Goal: Task Accomplishment & Management: Use online tool/utility

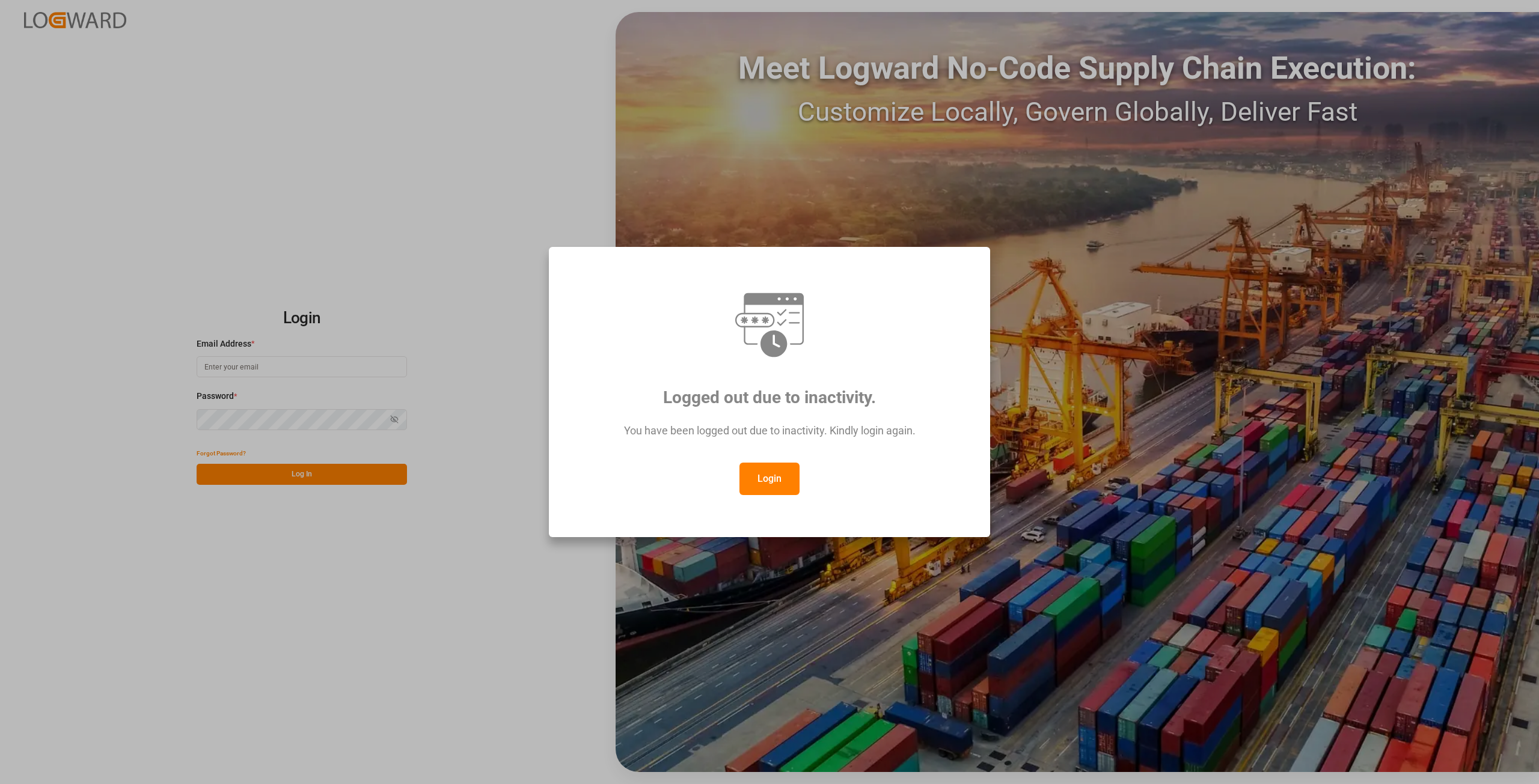
click at [768, 494] on button "Login" at bounding box center [769, 478] width 60 height 32
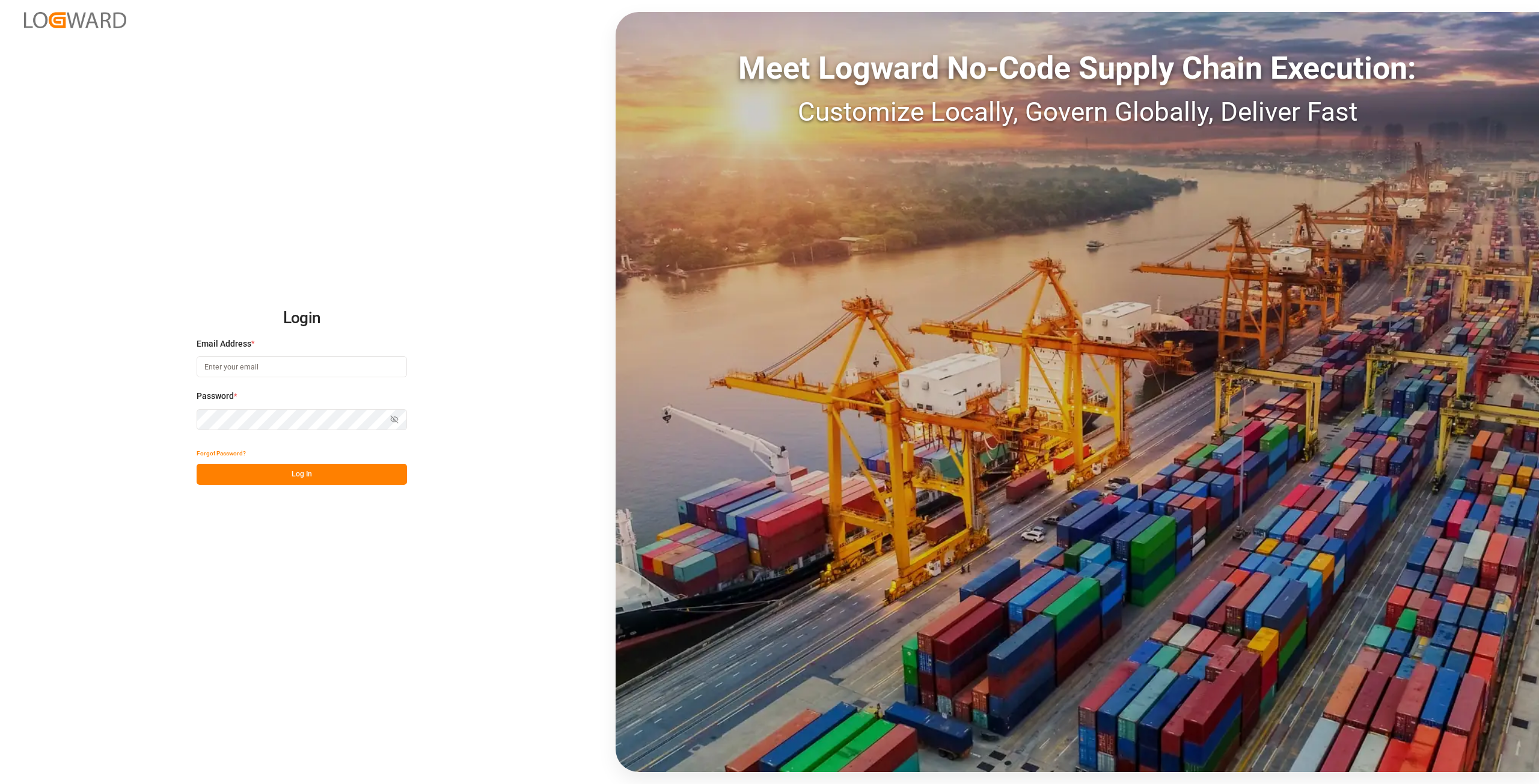
click at [226, 364] on input at bounding box center [301, 366] width 210 height 21
click at [245, 370] on input at bounding box center [301, 366] width 210 height 21
drag, startPoint x: 263, startPoint y: 364, endPoint x: 153, endPoint y: 397, distance: 114.8
click at [263, 364] on input at bounding box center [301, 366] width 210 height 21
type input "[PERSON_NAME][EMAIL_ADDRESS][DOMAIN_NAME]"
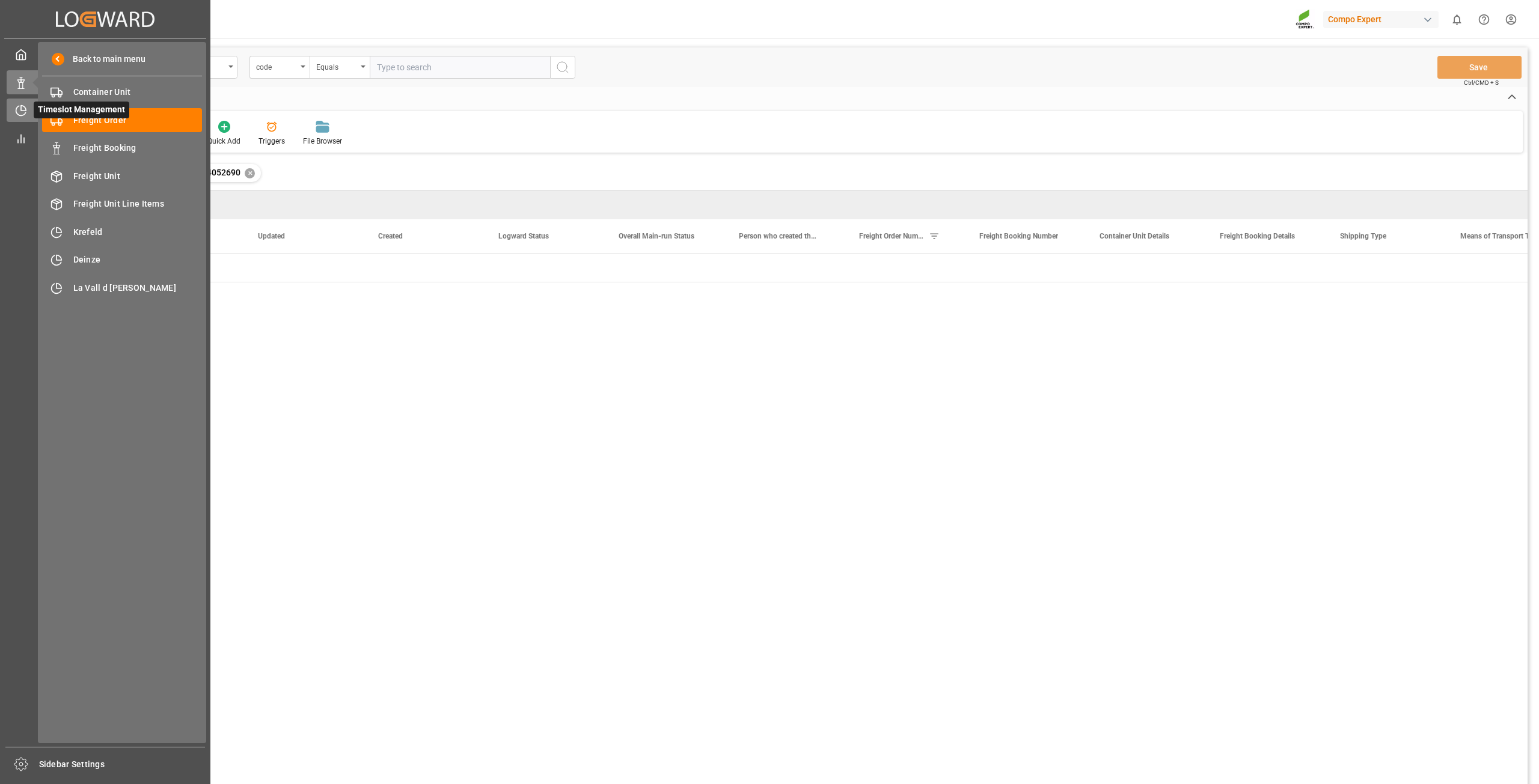
click at [17, 111] on icon at bounding box center [21, 111] width 10 height 10
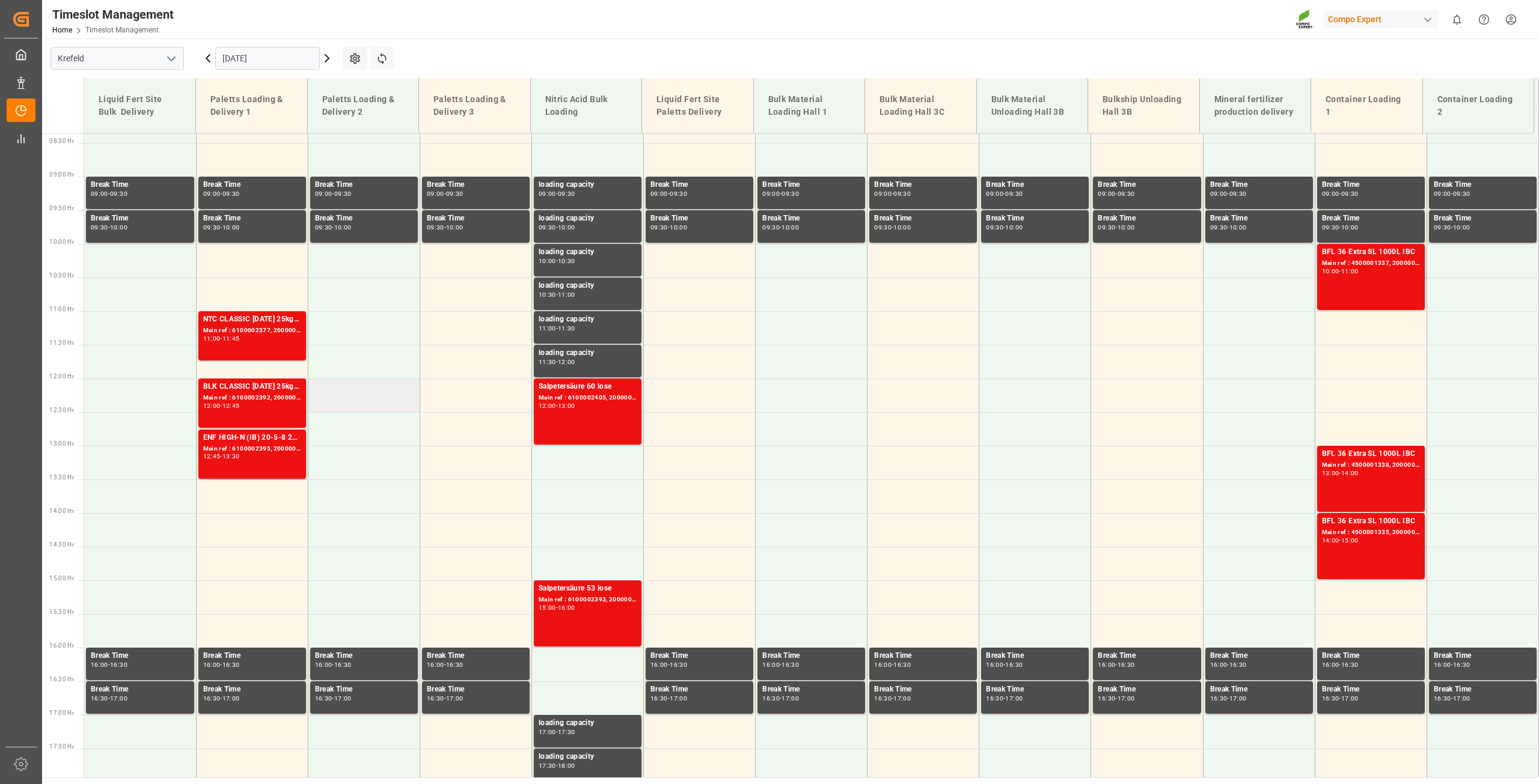
scroll to position [557, 0]
